Goal: Transaction & Acquisition: Purchase product/service

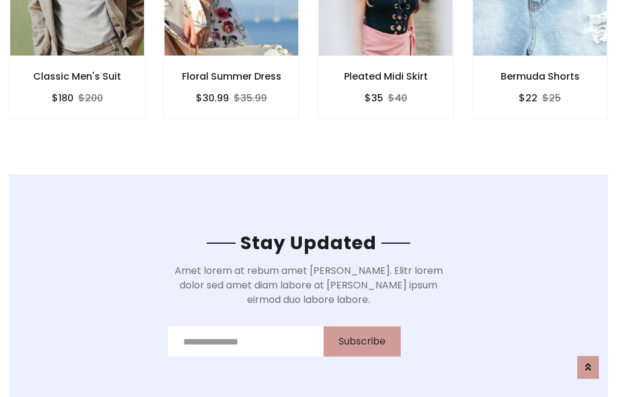
scroll to position [1816, 0]
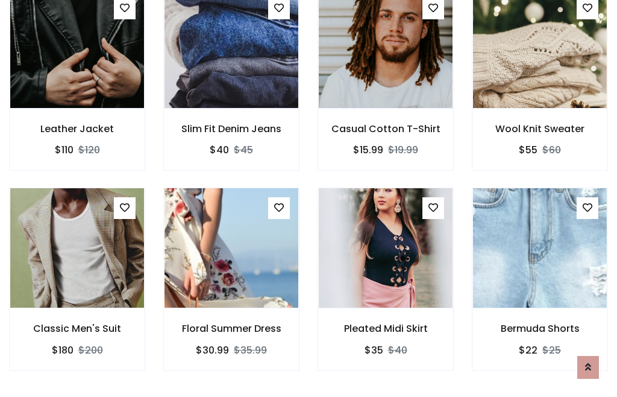
click at [309, 198] on div "Pleated Midi Skirt $35 $40" at bounding box center [386, 288] width 154 height 200
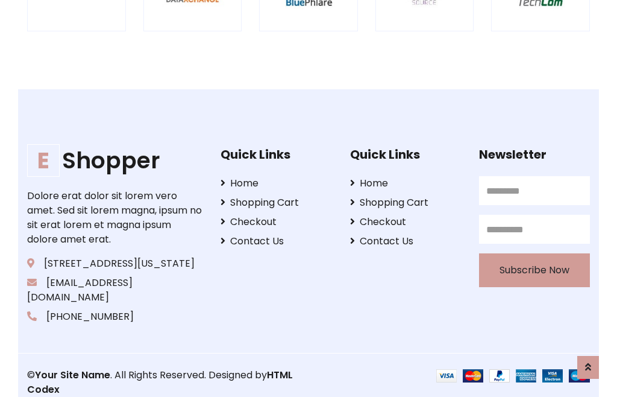
scroll to position [2296, 0]
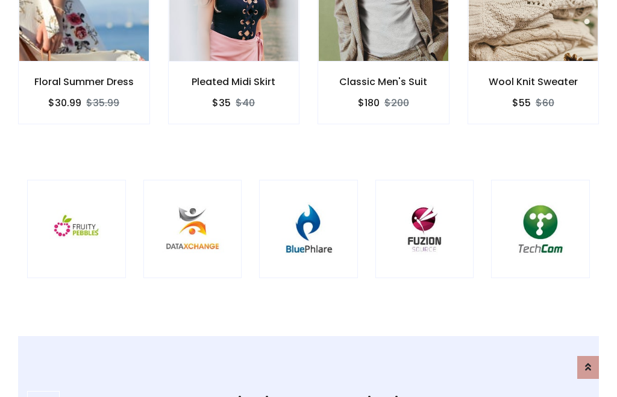
click at [309, 198] on img at bounding box center [308, 229] width 69 height 69
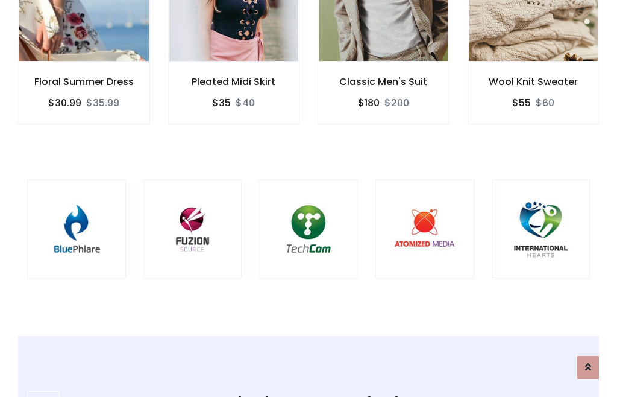
click at [309, 198] on img at bounding box center [308, 229] width 69 height 69
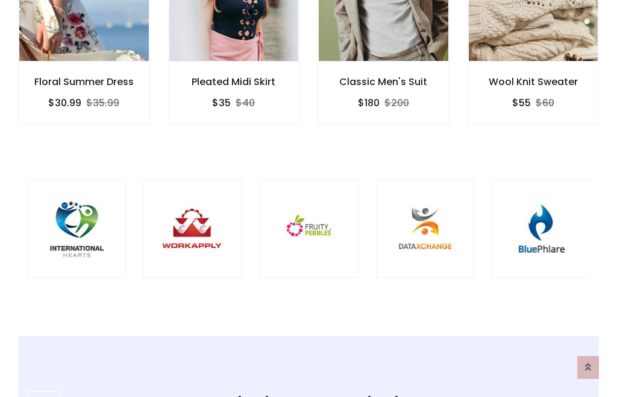
scroll to position [0, 0]
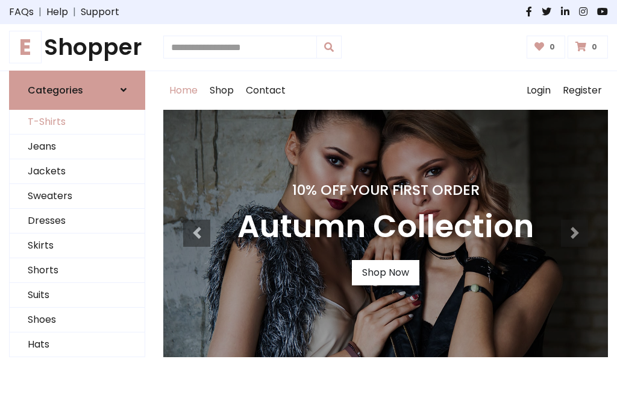
click at [77, 122] on link "T-Shirts" at bounding box center [77, 122] width 135 height 25
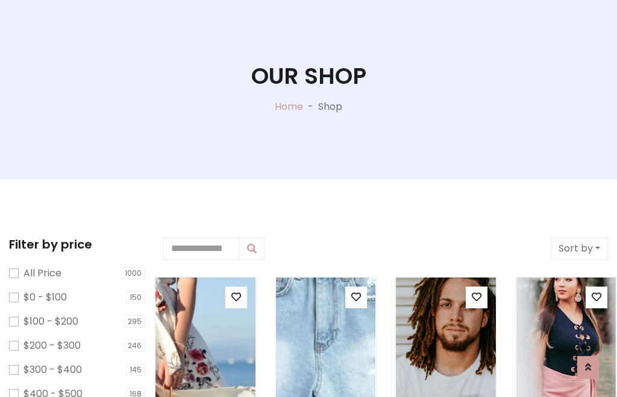
scroll to position [62, 0]
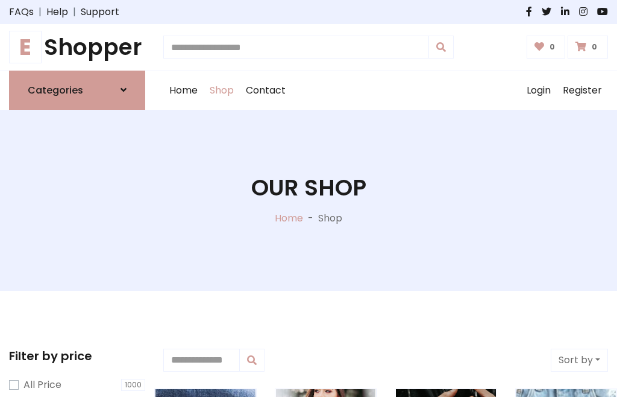
click at [77, 47] on h1 "E Shopper" at bounding box center [77, 47] width 136 height 27
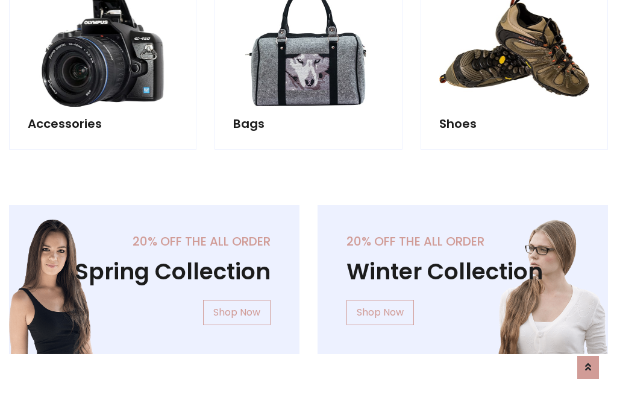
scroll to position [1172, 0]
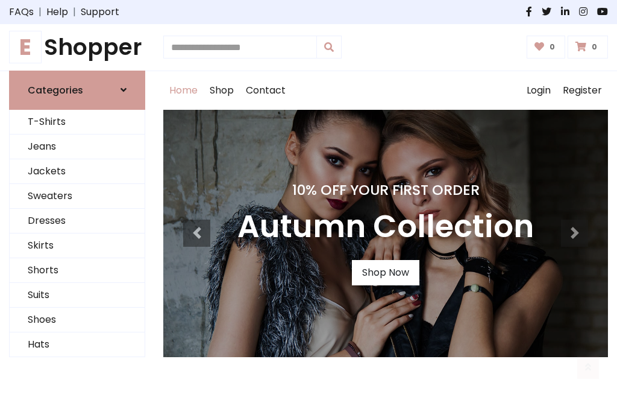
scroll to position [396, 0]
